Goal: Task Accomplishment & Management: Manage account settings

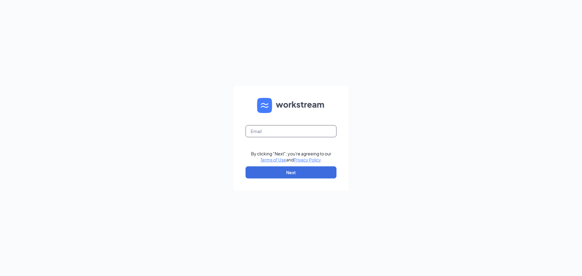
click at [254, 131] on input "text" at bounding box center [290, 131] width 91 height 12
type input "debbiepartin@gmail.com"
click at [294, 171] on button "Next" at bounding box center [290, 172] width 91 height 12
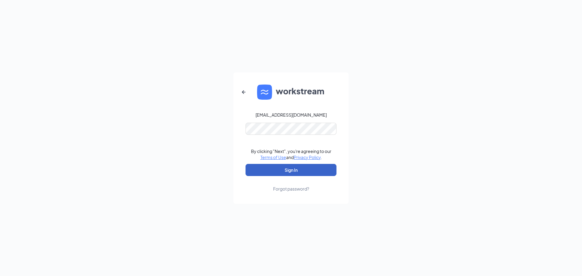
click at [245, 164] on button "Sign In" at bounding box center [290, 170] width 91 height 12
click at [294, 171] on button "Sign In" at bounding box center [290, 170] width 91 height 12
click at [290, 115] on div "debbiepartin@gmail.com" at bounding box center [290, 115] width 71 height 6
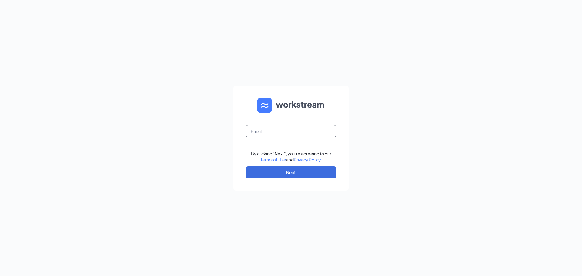
click at [254, 132] on input "text" at bounding box center [290, 131] width 91 height 12
type input "debbiepartin.cfa@gmail.com"
click at [277, 172] on button "Next" at bounding box center [290, 172] width 91 height 12
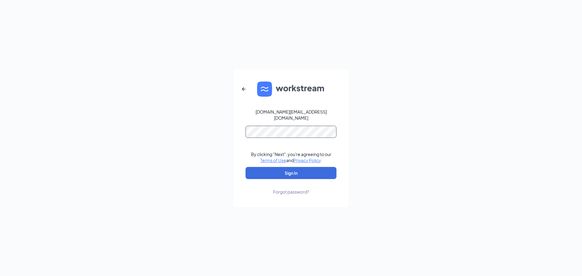
click at [245, 167] on button "Sign In" at bounding box center [290, 173] width 91 height 12
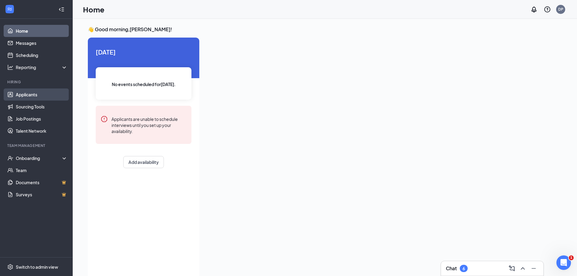
click at [32, 96] on link "Applicants" at bounding box center [42, 94] width 52 height 12
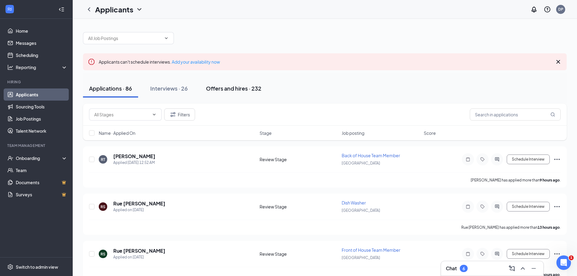
click at [214, 87] on div "Offers and hires · 232" at bounding box center [233, 89] width 55 height 8
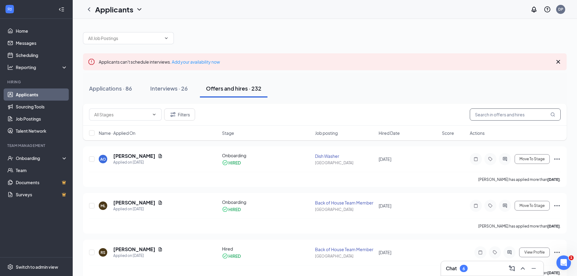
click at [493, 111] on input "text" at bounding box center [515, 114] width 91 height 12
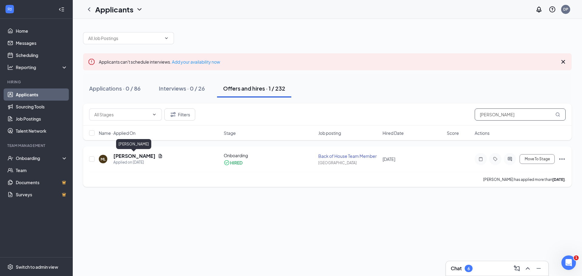
type input "[PERSON_NAME]"
click at [123, 158] on h5 "[PERSON_NAME]" at bounding box center [134, 156] width 42 height 7
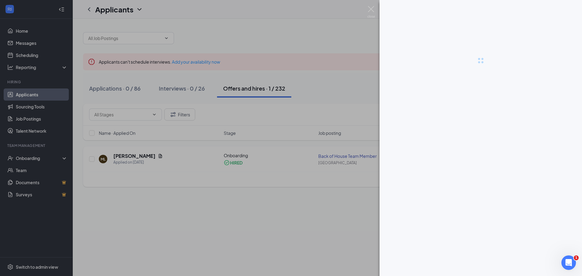
click at [123, 158] on div at bounding box center [291, 138] width 582 height 276
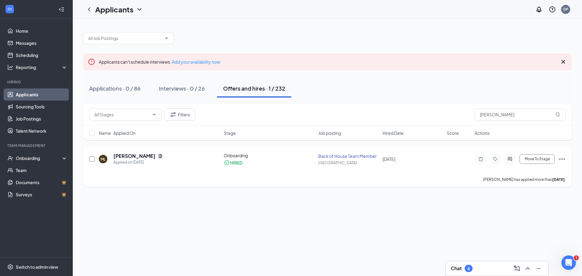
click at [94, 160] on input "checkbox" at bounding box center [91, 158] width 5 height 5
checkbox input "true"
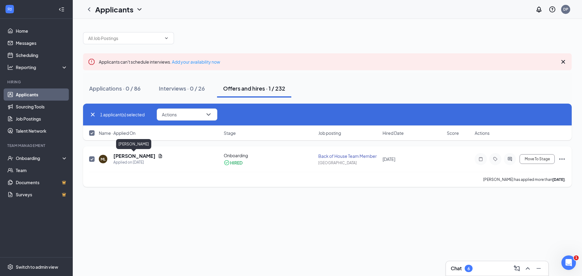
click at [130, 155] on h5 "[PERSON_NAME]" at bounding box center [134, 156] width 42 height 7
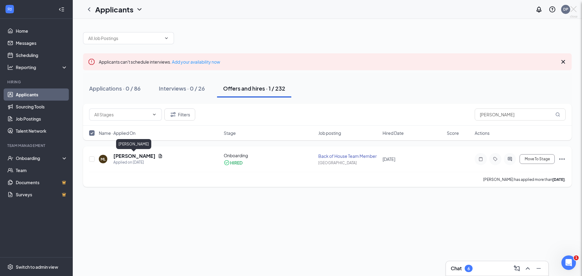
checkbox input "false"
click at [130, 155] on div "ML [PERSON_NAME] Back of House Team Member at [GEOGRAPHIC_DATA] Add a tag Appli…" at bounding box center [291, 138] width 582 height 276
click at [130, 155] on h5 "[PERSON_NAME]" at bounding box center [134, 156] width 42 height 7
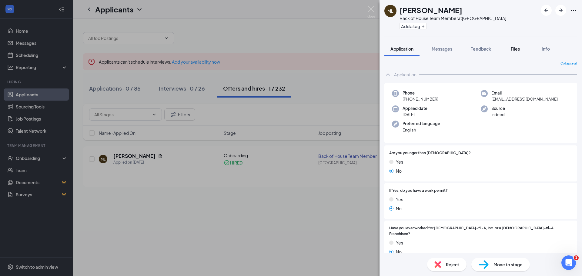
click at [513, 47] on span "Files" at bounding box center [514, 48] width 9 height 5
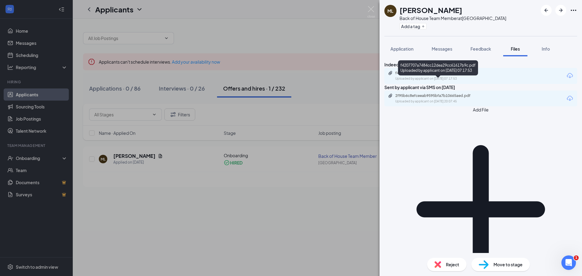
click at [465, 81] on div "Uploaded by applicant on [DATE] 07:17:53" at bounding box center [440, 78] width 91 height 5
click at [441, 50] on span "Messages" at bounding box center [441, 48] width 21 height 5
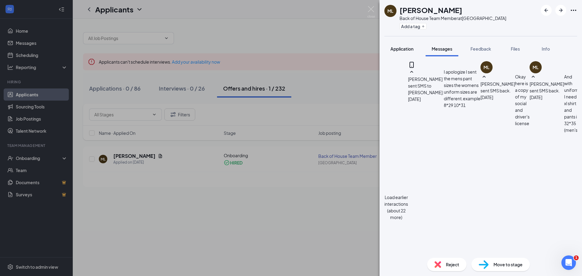
click at [408, 50] on span "Application" at bounding box center [401, 48] width 23 height 5
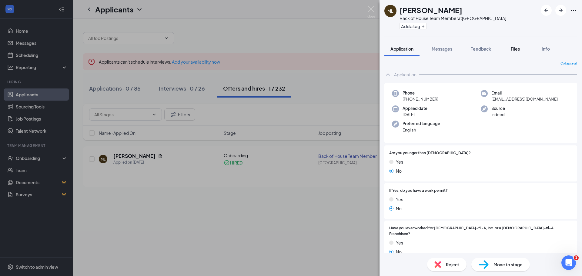
click at [514, 48] on span "Files" at bounding box center [514, 48] width 9 height 5
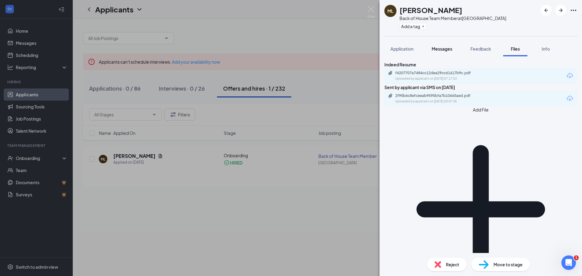
click at [446, 51] on span "Messages" at bounding box center [441, 48] width 21 height 5
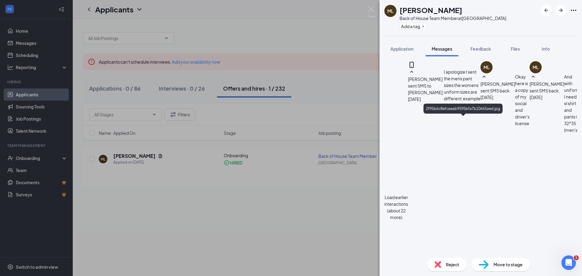
scroll to position [94, 0]
type textarea "[PERSON_NAME] I just realized you like to go by [PERSON_NAME]'m making you a ne…"
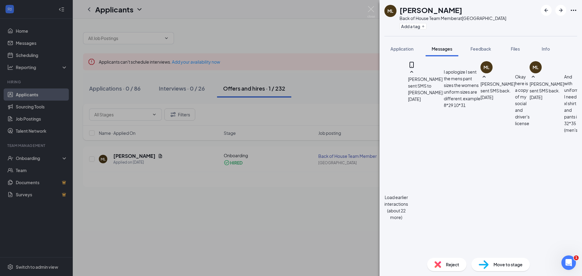
checkbox input "true"
